Goal: Information Seeking & Learning: Learn about a topic

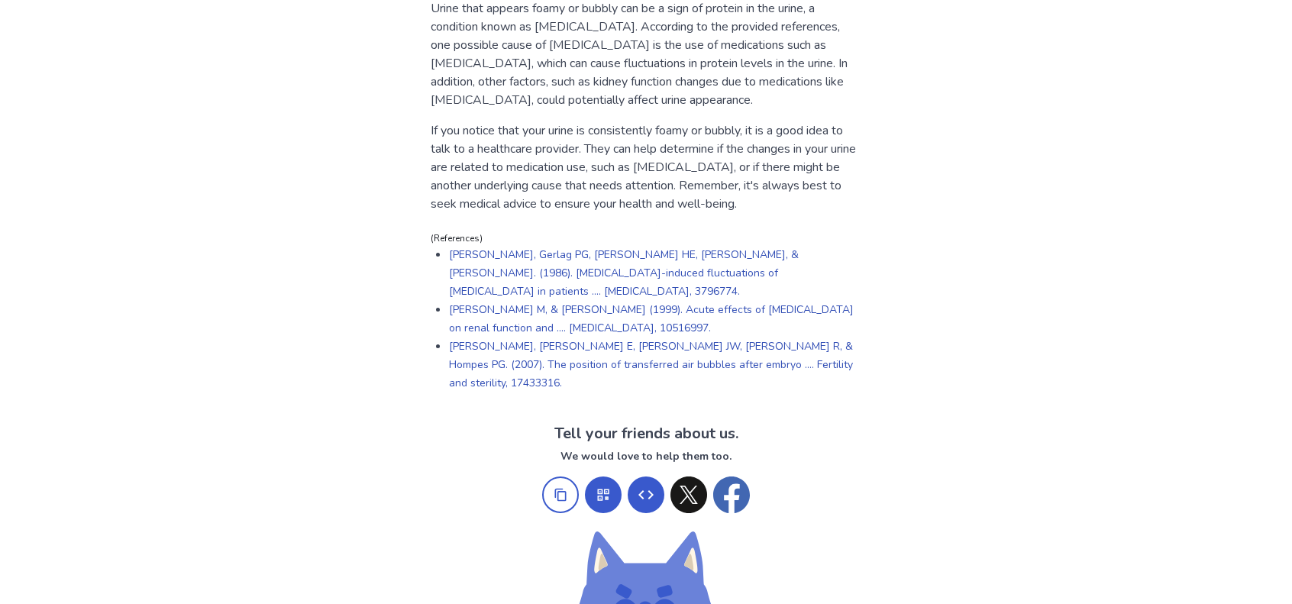
scroll to position [1146, 0]
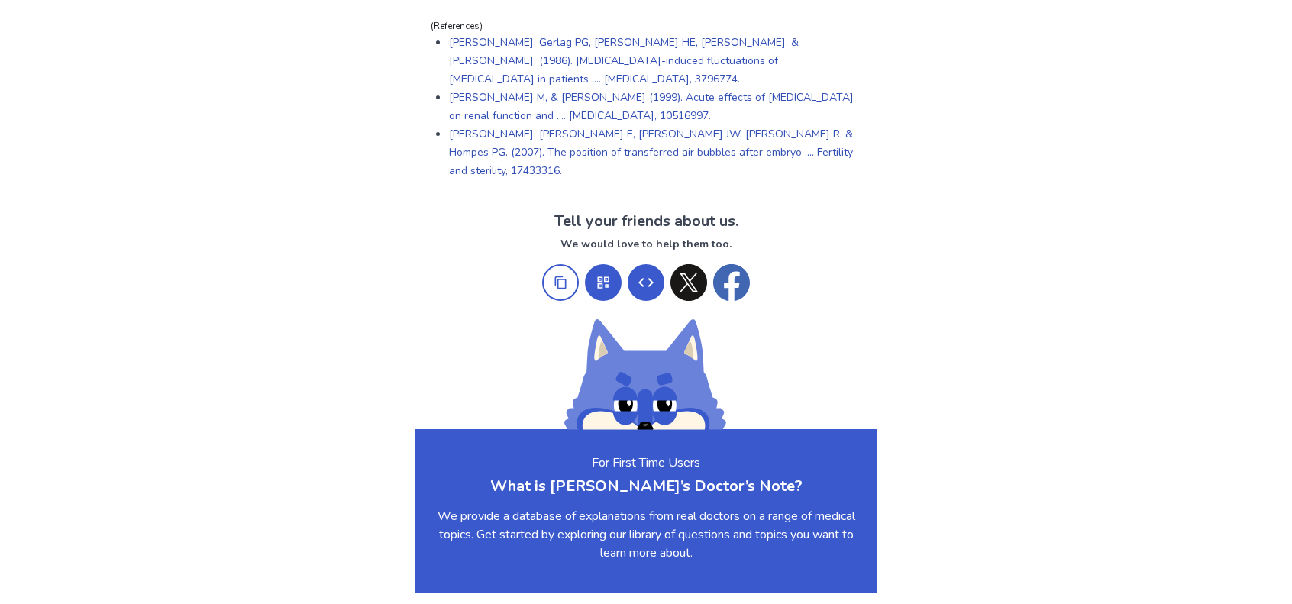
drag, startPoint x: 310, startPoint y: 132, endPoint x: 240, endPoint y: 144, distance: 71.2
click at [238, 144] on body "Our Services Symptom Checker Doctor’s Note Checkup Medical Information Symptoms…" at bounding box center [646, 471] width 1292 height 3234
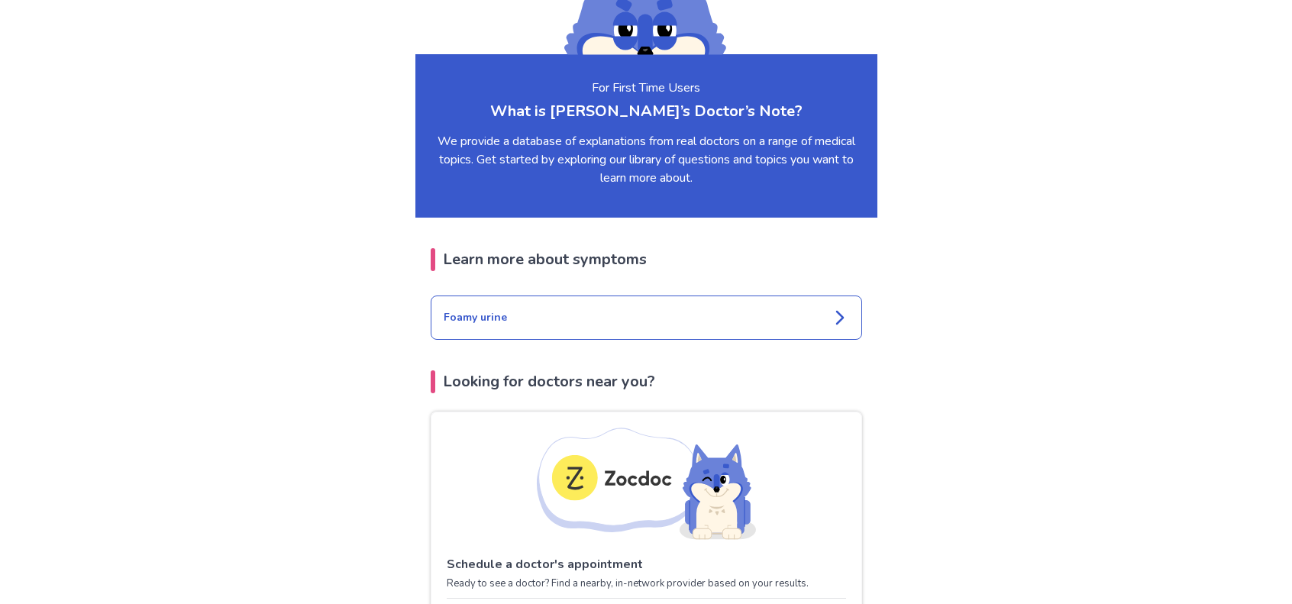
scroll to position [1528, 0]
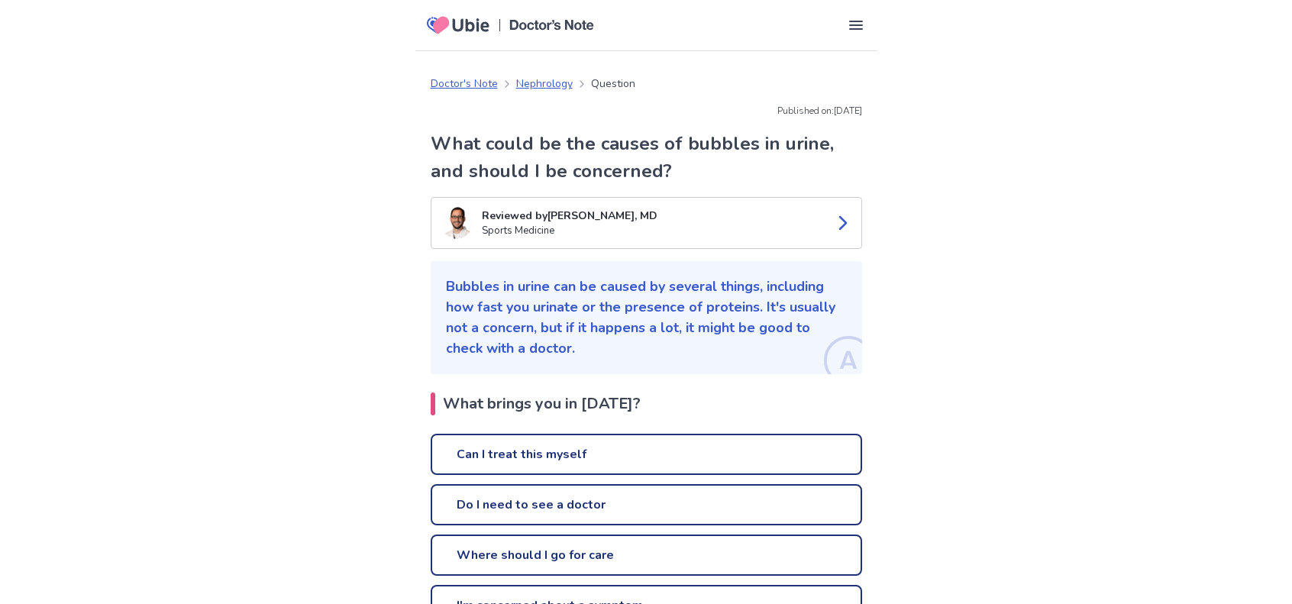
drag, startPoint x: 247, startPoint y: 191, endPoint x: 278, endPoint y: 202, distance: 32.4
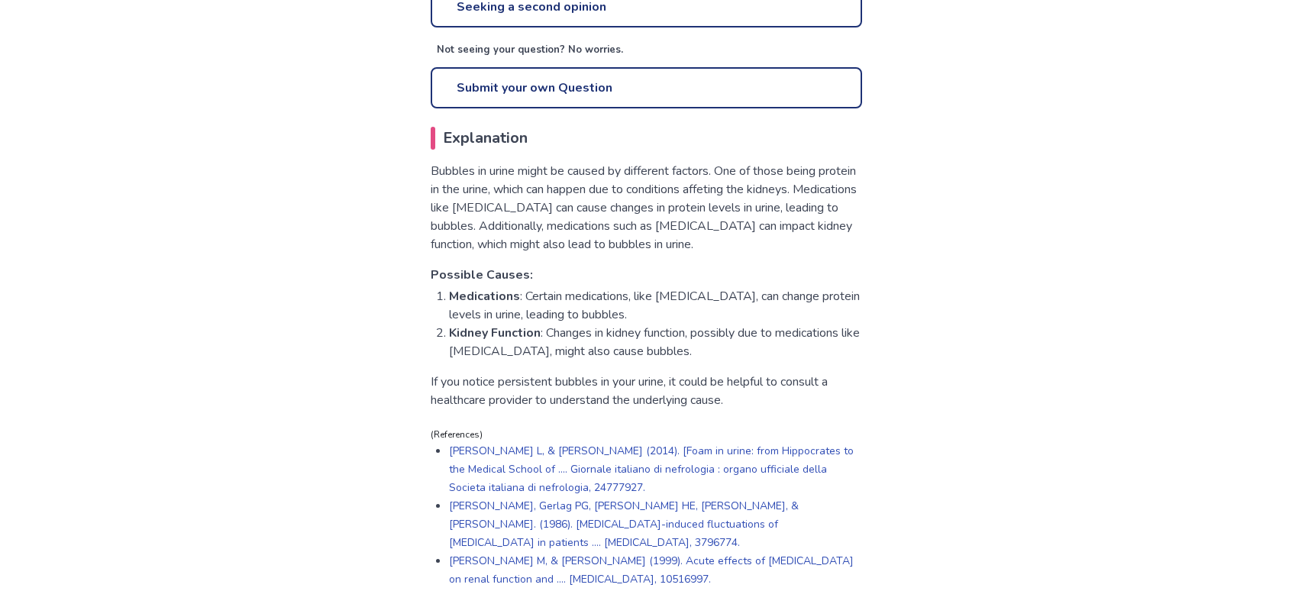
scroll to position [764, 0]
